Goal: Book appointment/travel/reservation

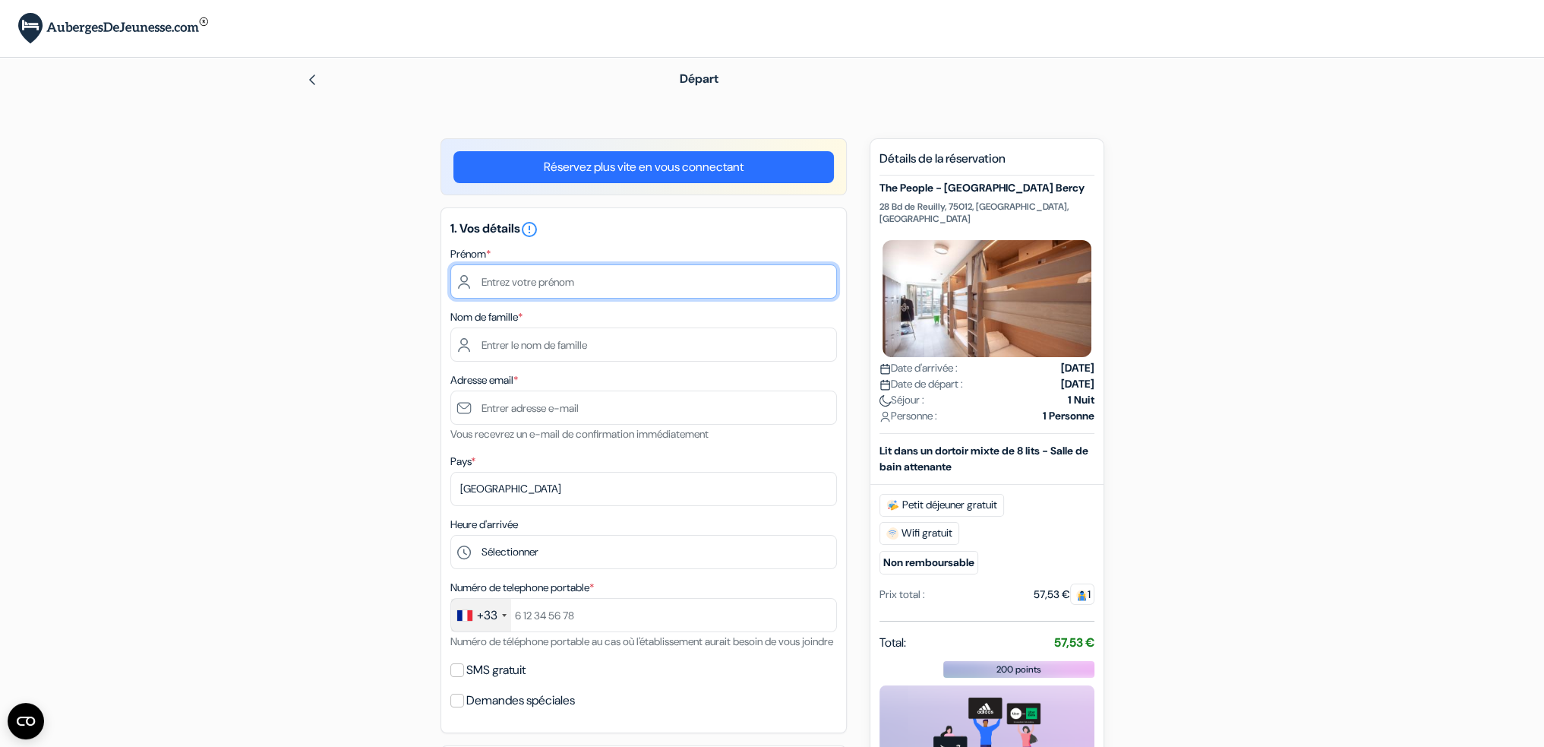
click at [619, 275] on input "text" at bounding box center [643, 281] width 387 height 34
type input "[PERSON_NAME]"
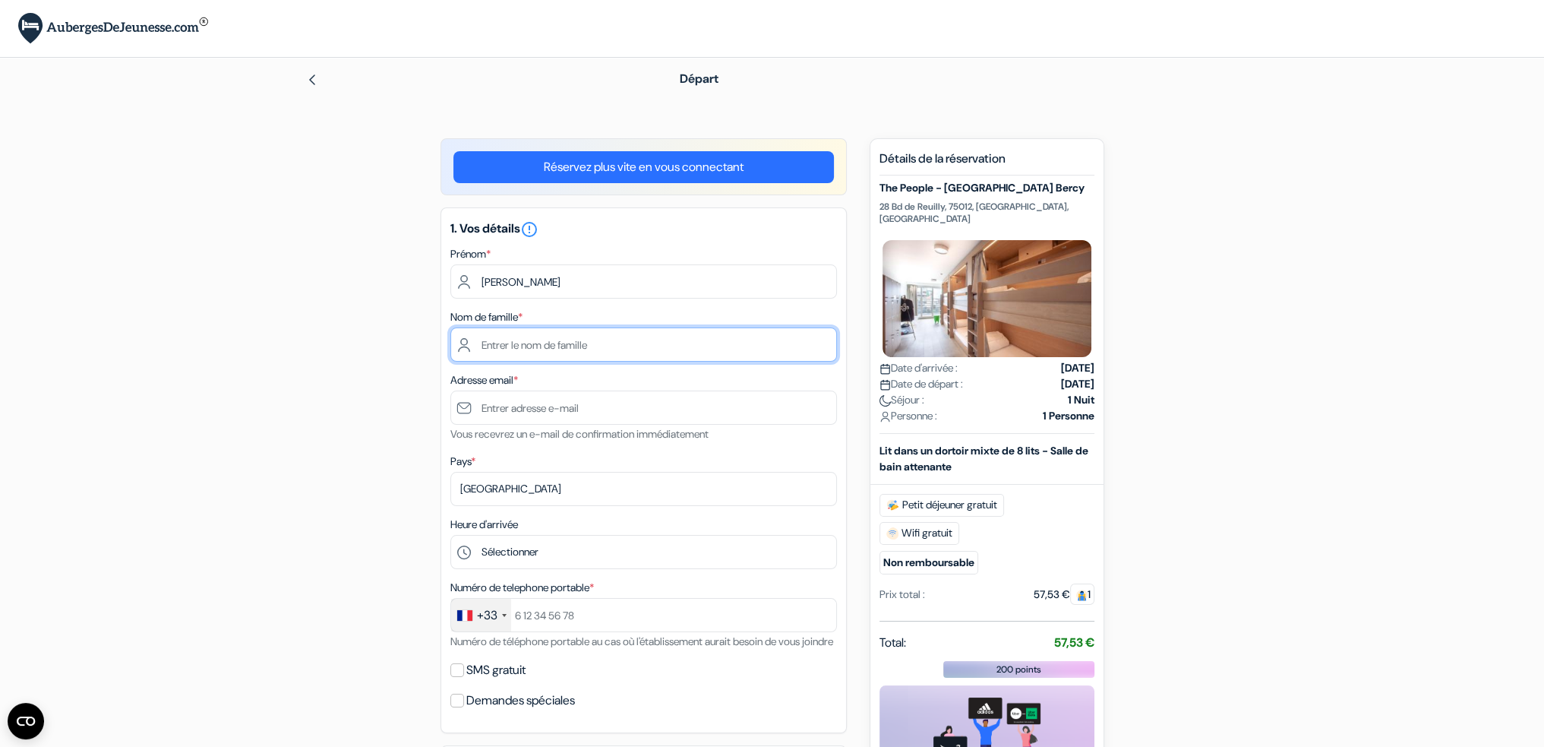
type input "Deschatrette"
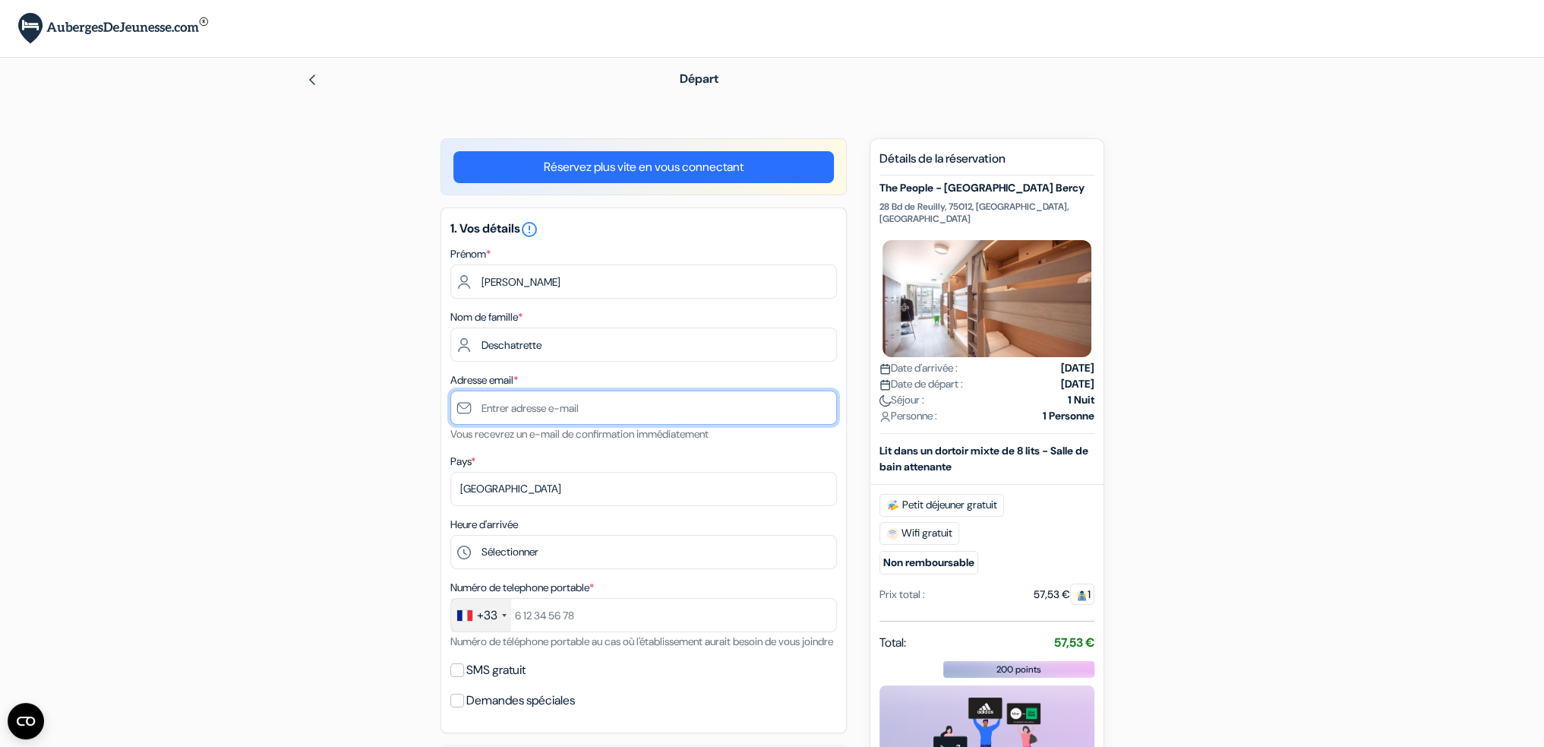
click at [572, 407] on input "text" at bounding box center [643, 407] width 387 height 34
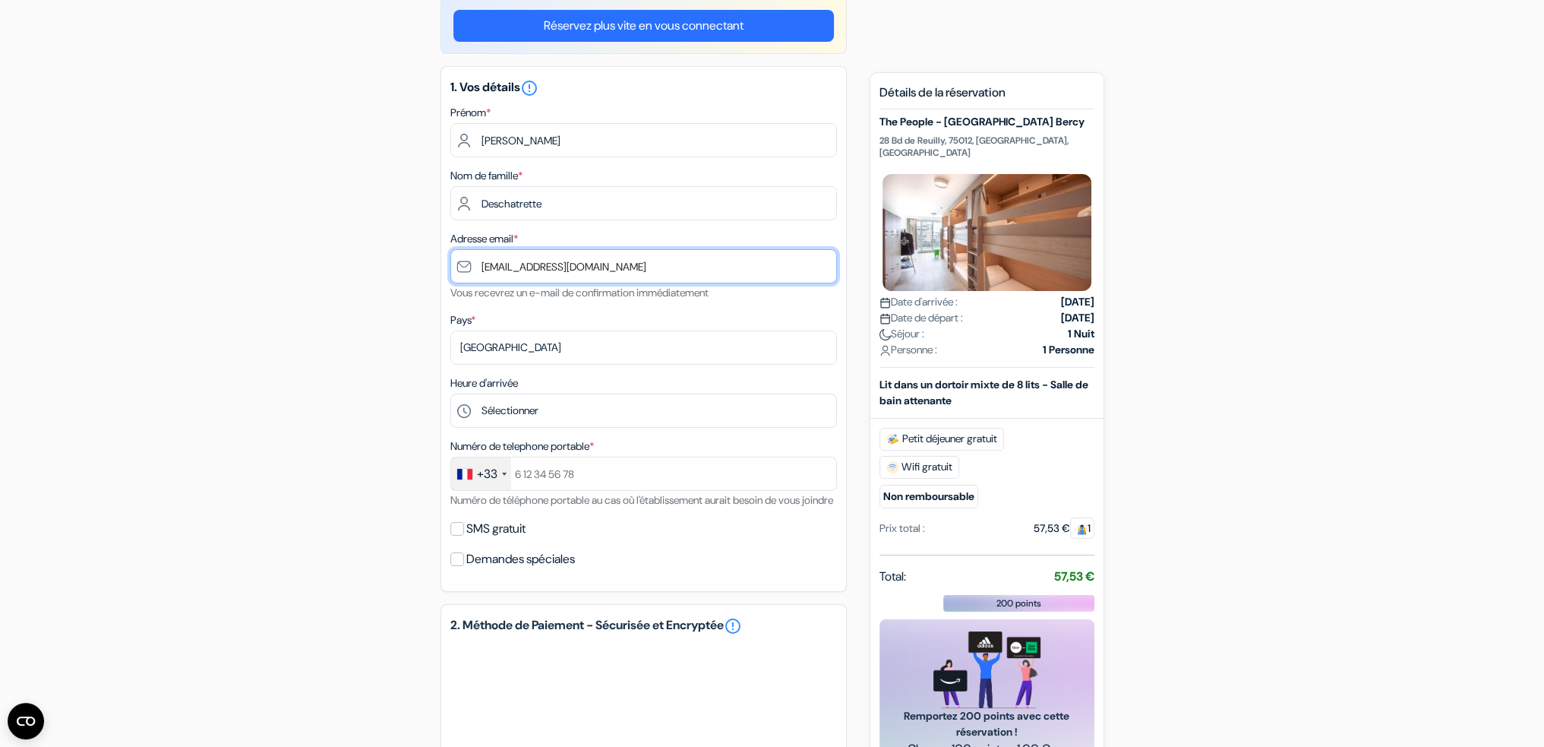
scroll to position [152, 0]
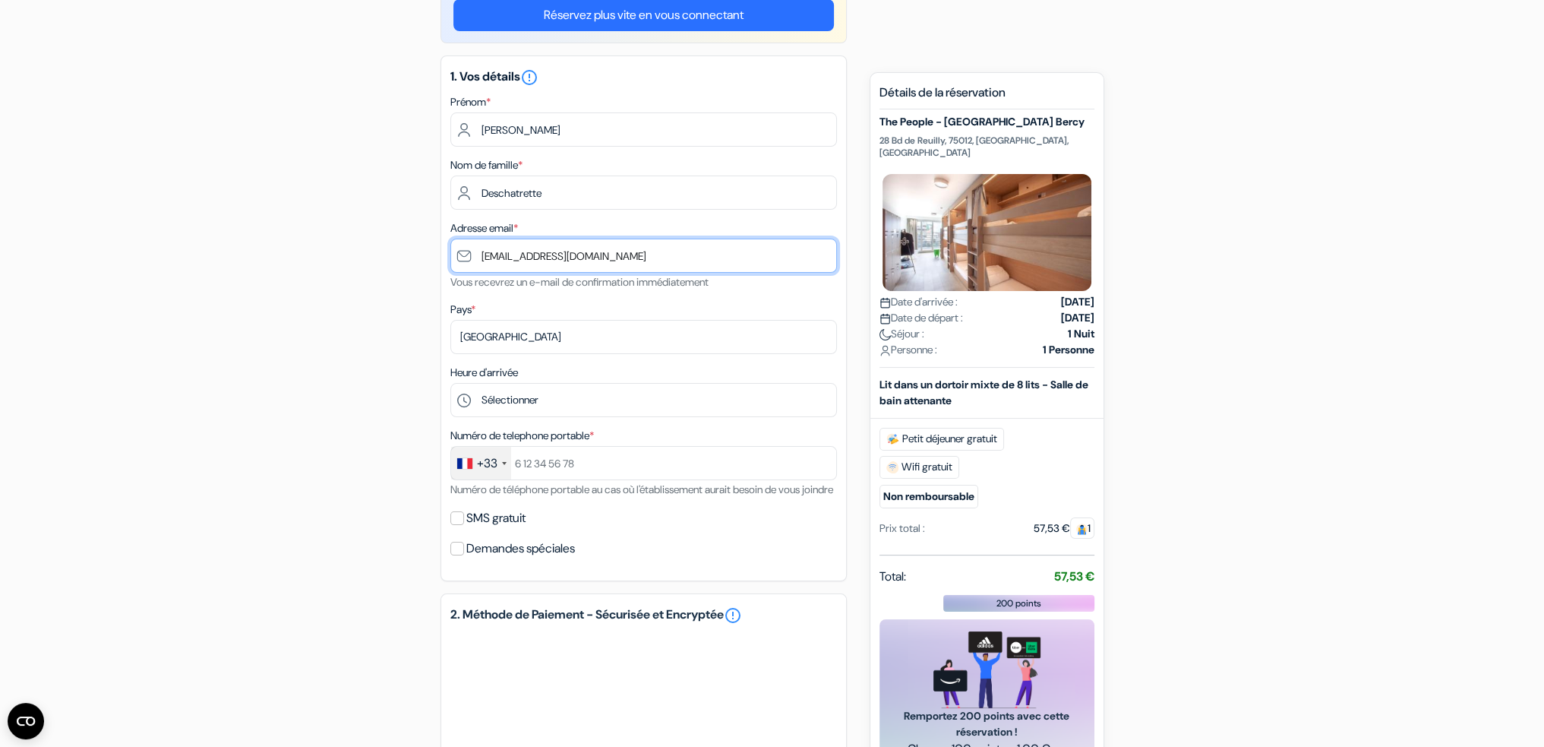
type input "[EMAIL_ADDRESS][DOMAIN_NAME]"
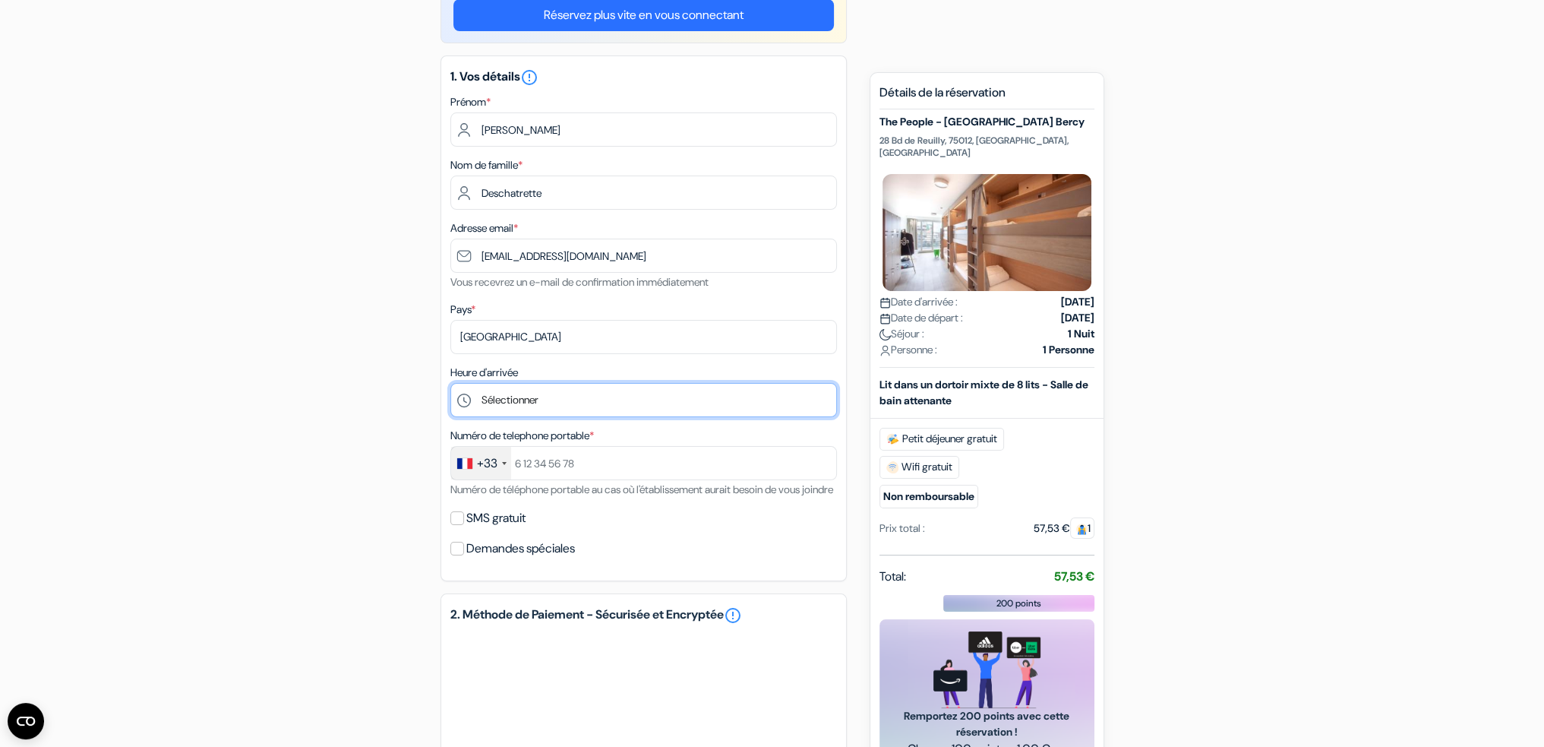
click at [523, 403] on select "Sélectionner 1:00 2:00 3:00 4:00 5:00 6:00 7:00 8:00 9:00 10:00 11:00 12:00 13:…" at bounding box center [643, 400] width 387 height 34
select select "15"
click at [450, 384] on select "Sélectionner 1:00 2:00 3:00 4:00 5:00 6:00 7:00 8:00 9:00 10:00 11:00 12:00 13:…" at bounding box center [643, 400] width 387 height 34
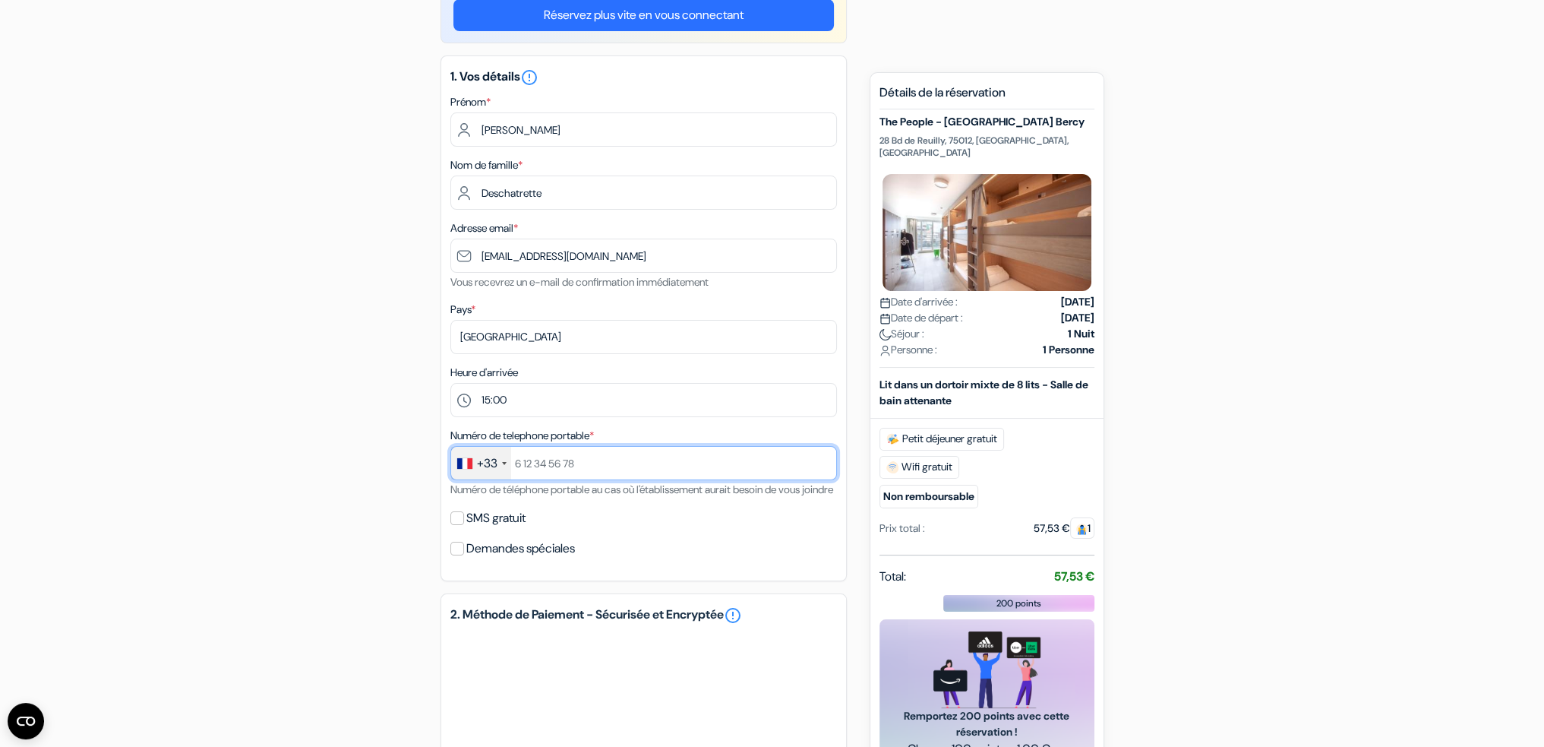
click at [556, 463] on input "text" at bounding box center [643, 463] width 387 height 34
type input "629183907"
click at [390, 470] on div "add_box The People - Paris Bercy [STREET_ADDRESS] done done done" at bounding box center [772, 568] width 1002 height 1165
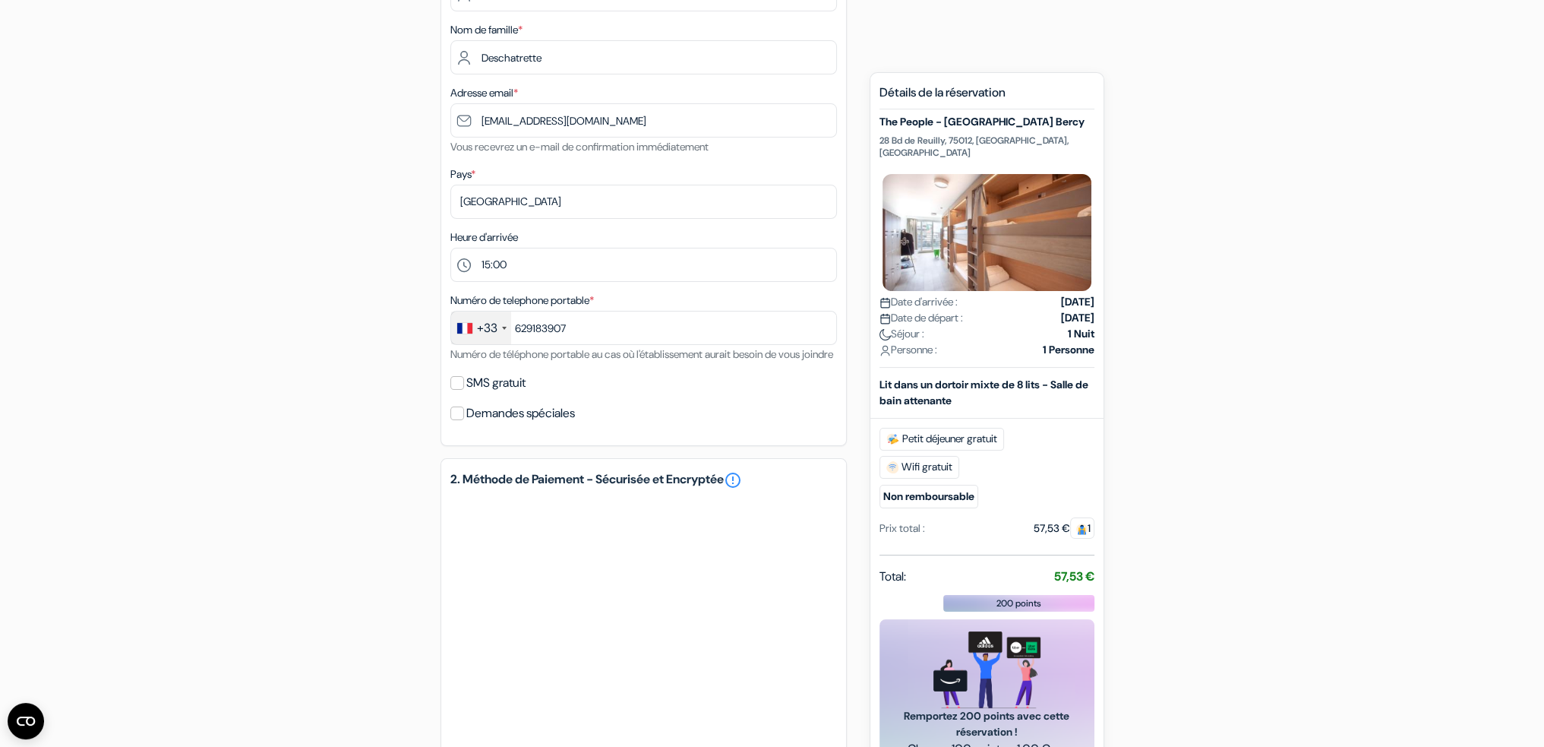
scroll to position [286, 0]
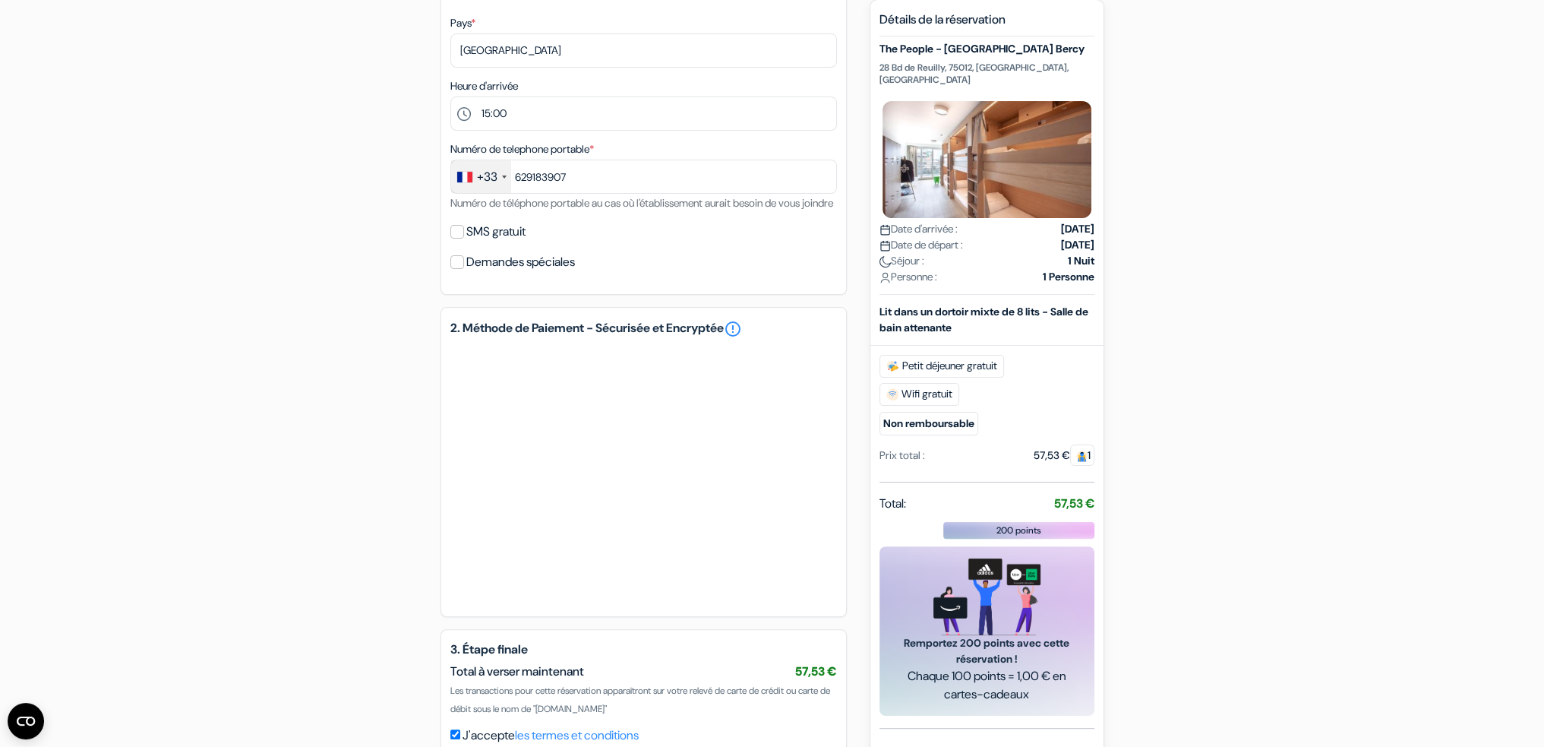
click at [276, 377] on div "add_box The People - Paris Bercy [STREET_ADDRESS] done done done" at bounding box center [772, 282] width 1002 height 1165
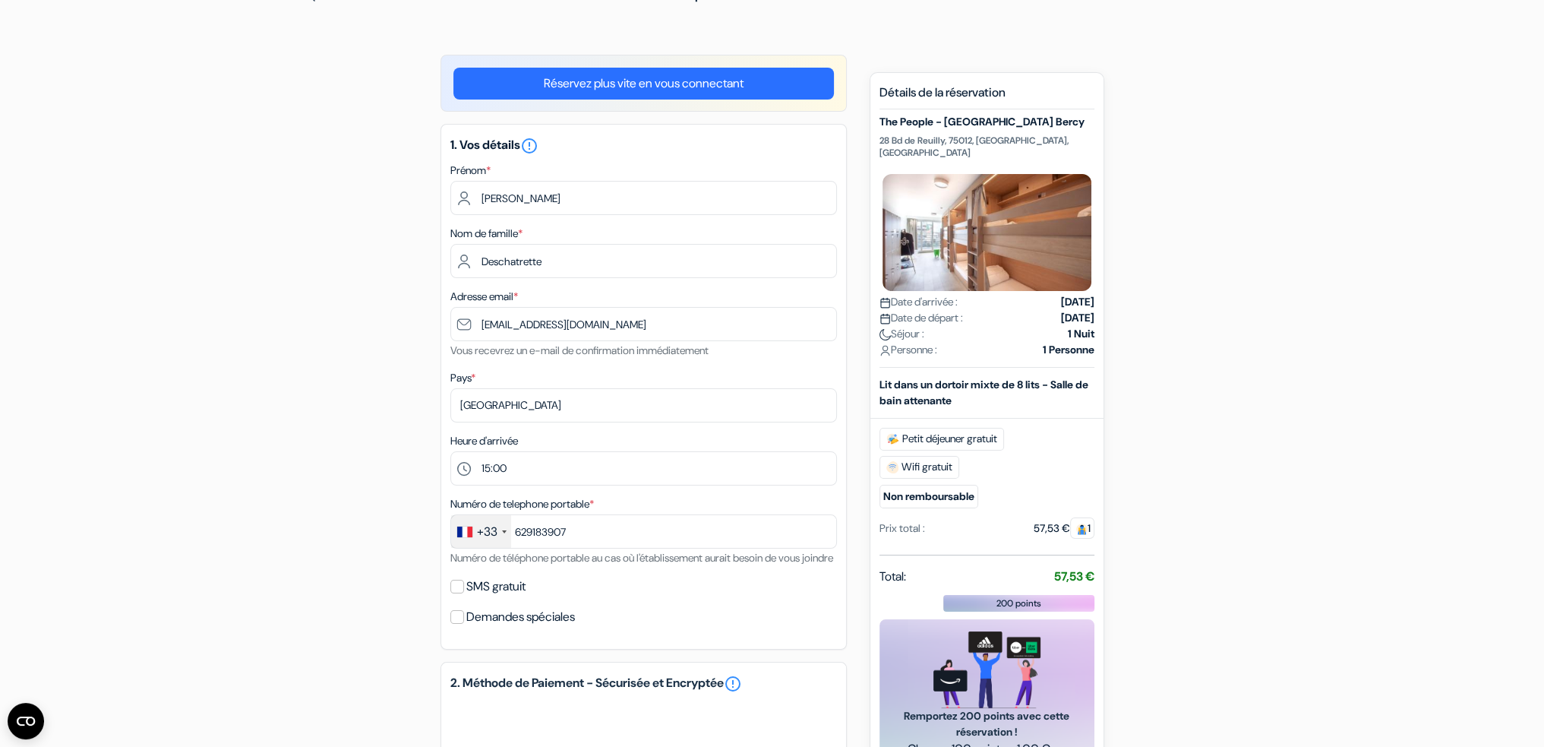
scroll to position [0, 0]
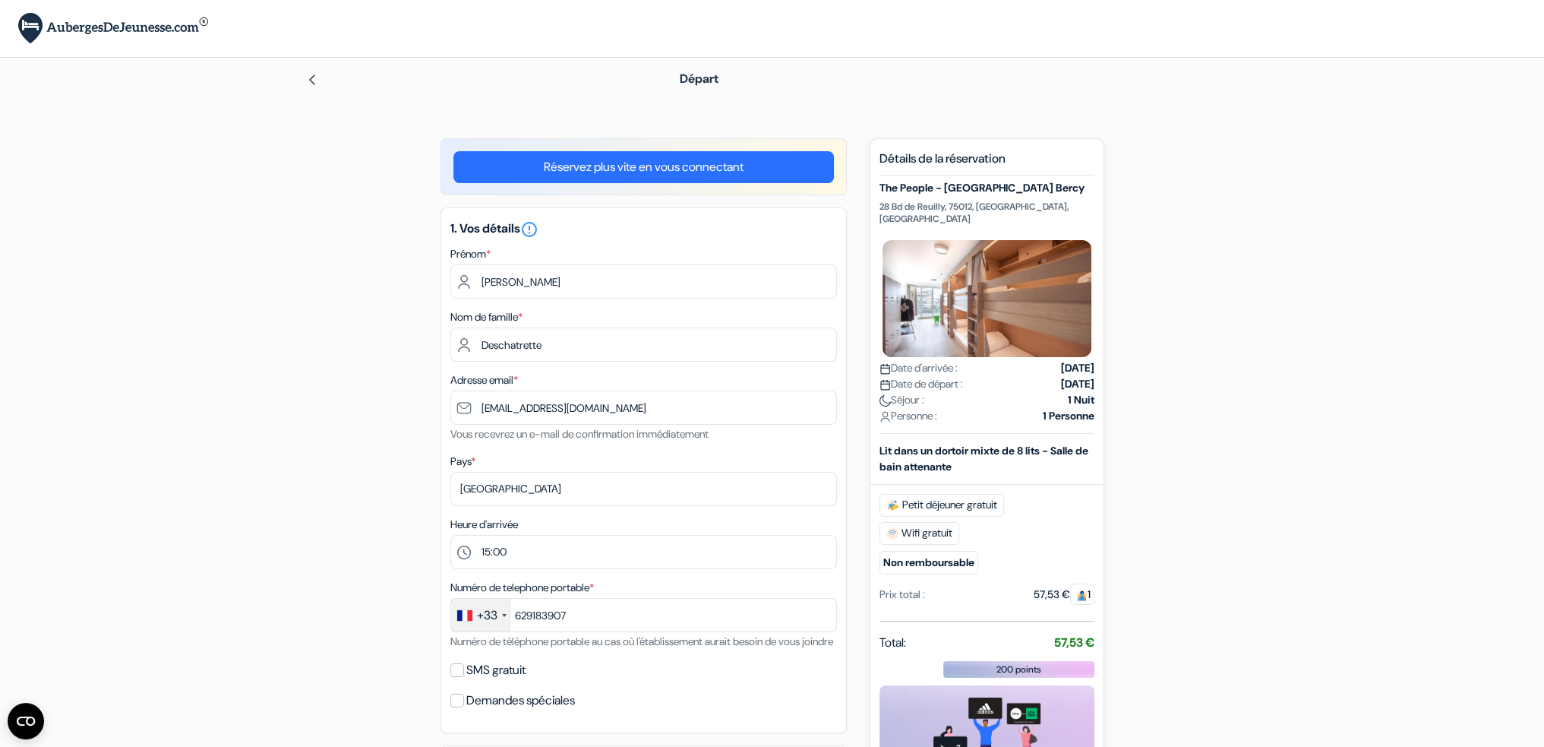
click at [311, 79] on img at bounding box center [312, 80] width 12 height 12
